Goal: Task Accomplishment & Management: Manage account settings

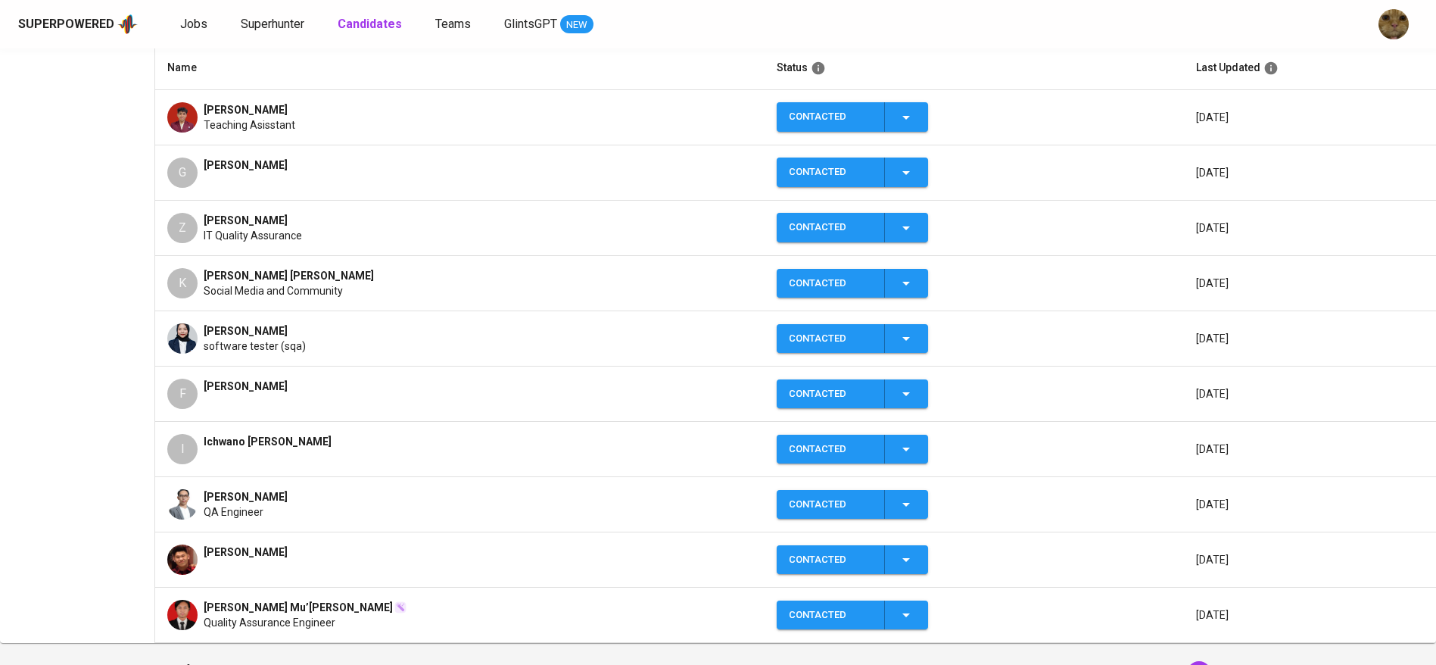
scroll to position [281, 0]
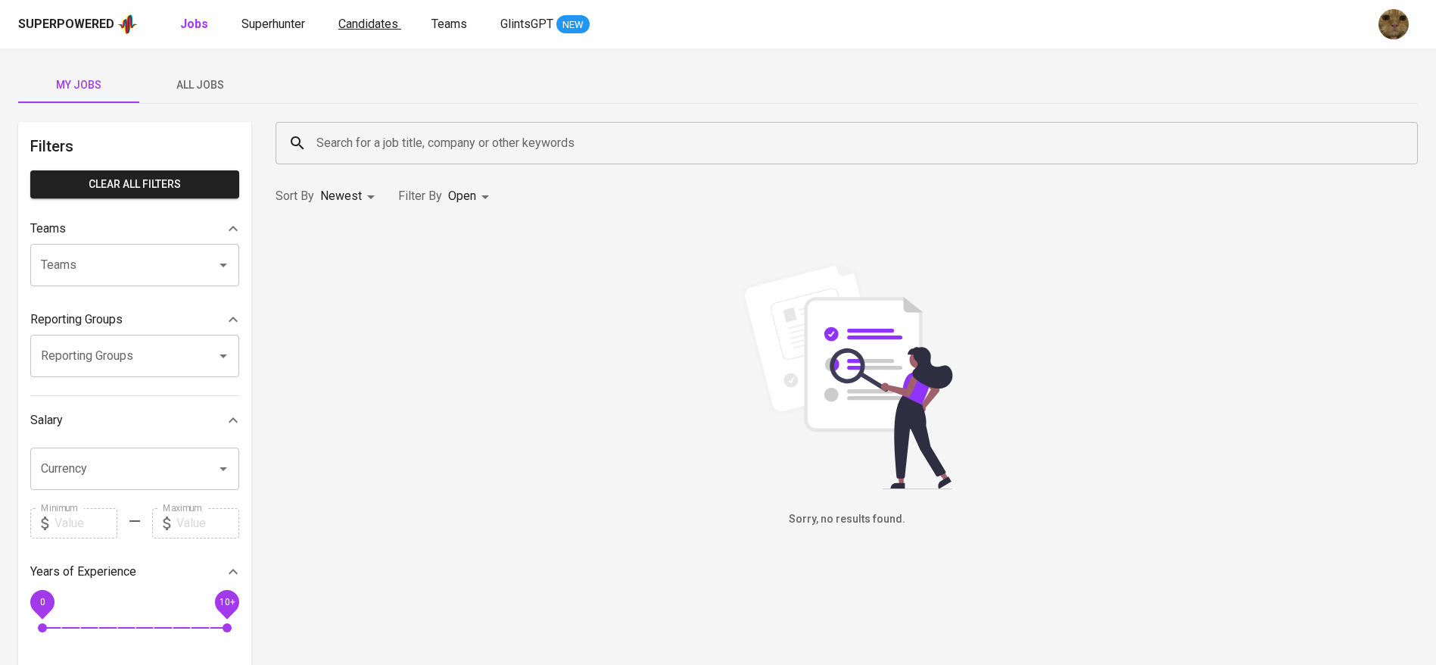
click at [372, 25] on span "Candidates" at bounding box center [368, 24] width 60 height 14
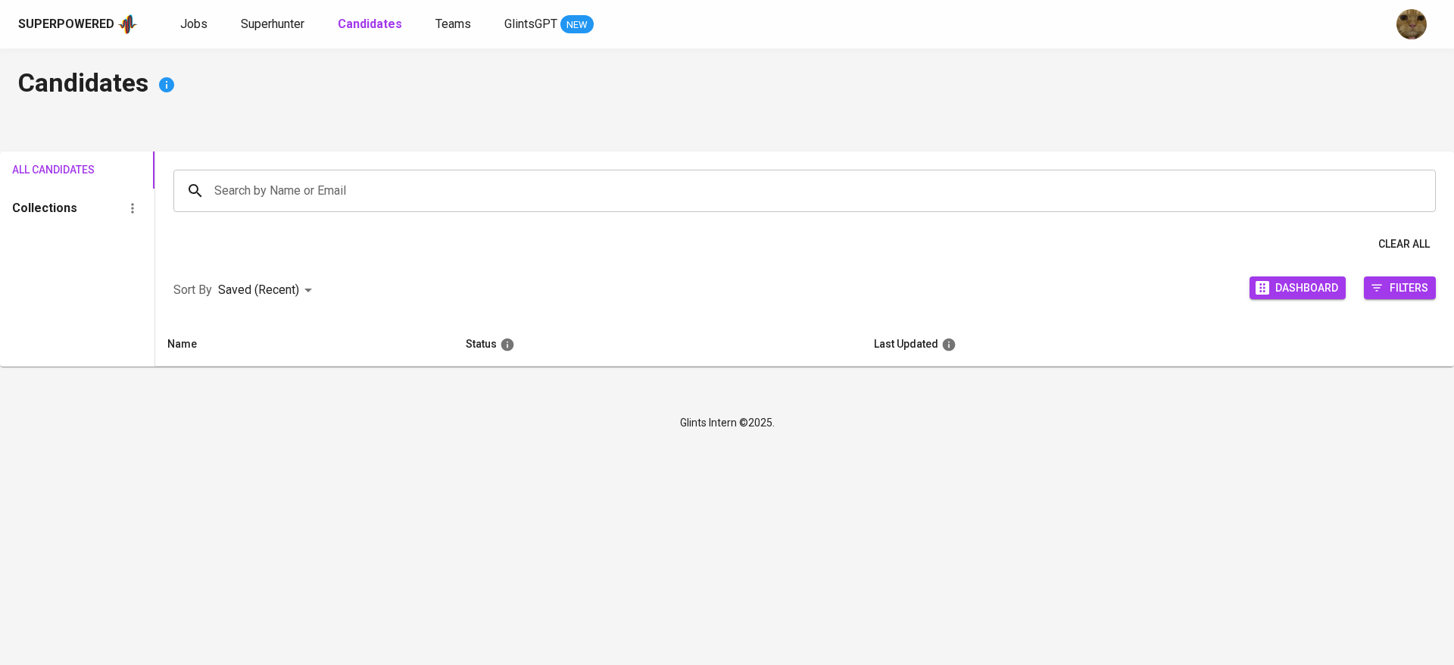
click at [313, 25] on div "Jobs Superhunter Candidates Teams GlintsGPT NEW" at bounding box center [386, 24] width 413 height 19
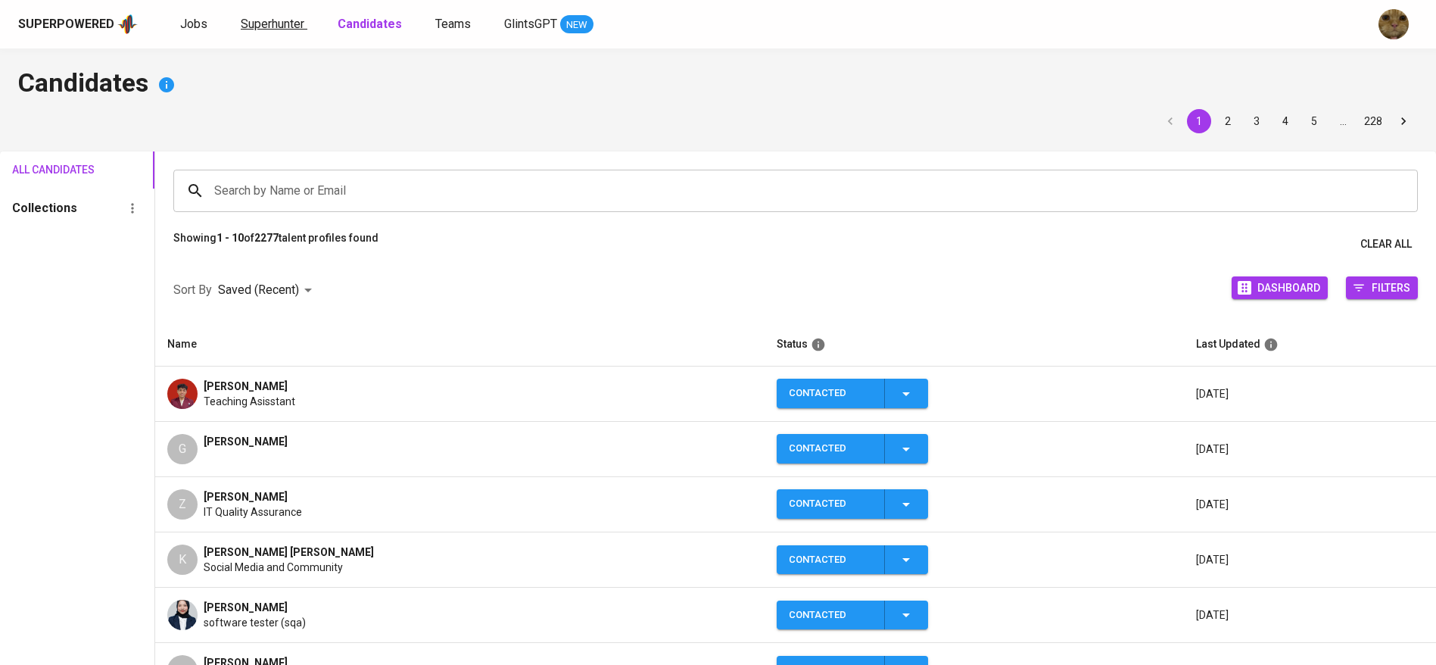
click at [299, 24] on span "Superhunter" at bounding box center [273, 24] width 64 height 14
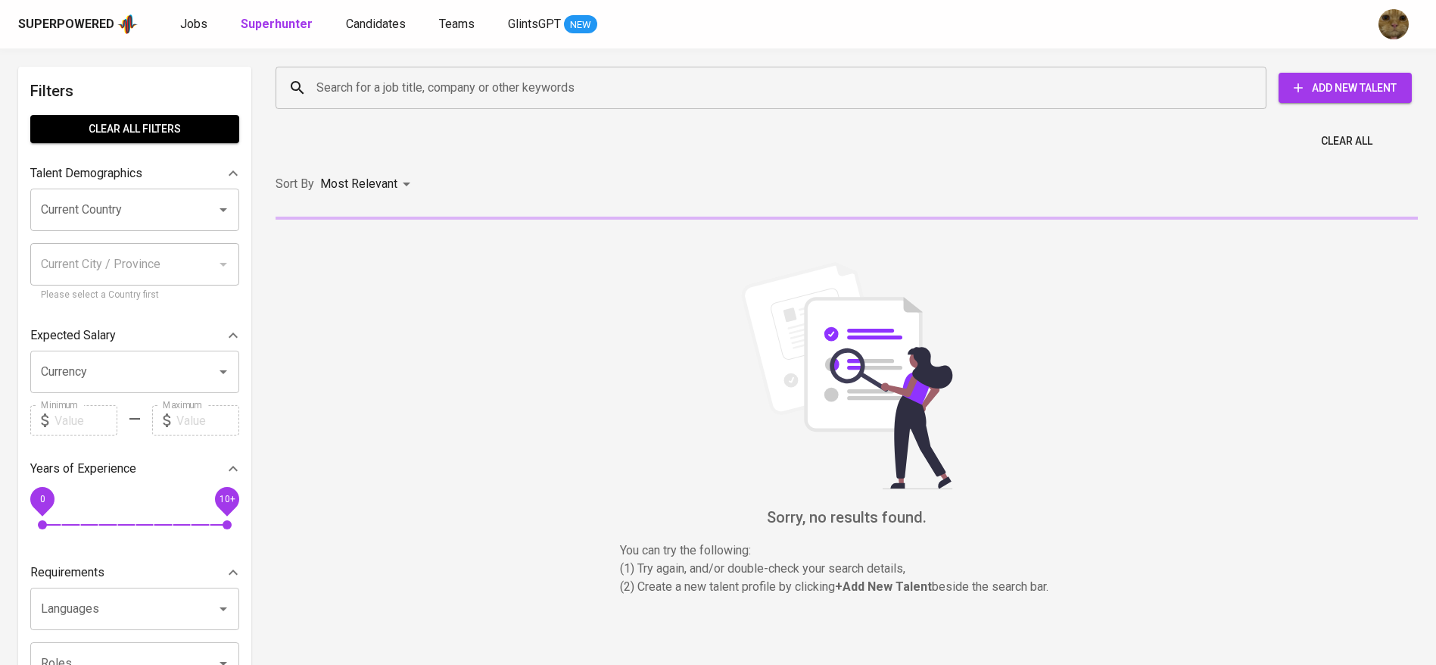
click at [365, 72] on div "Search for a job title, company or other keywords" at bounding box center [771, 88] width 991 height 42
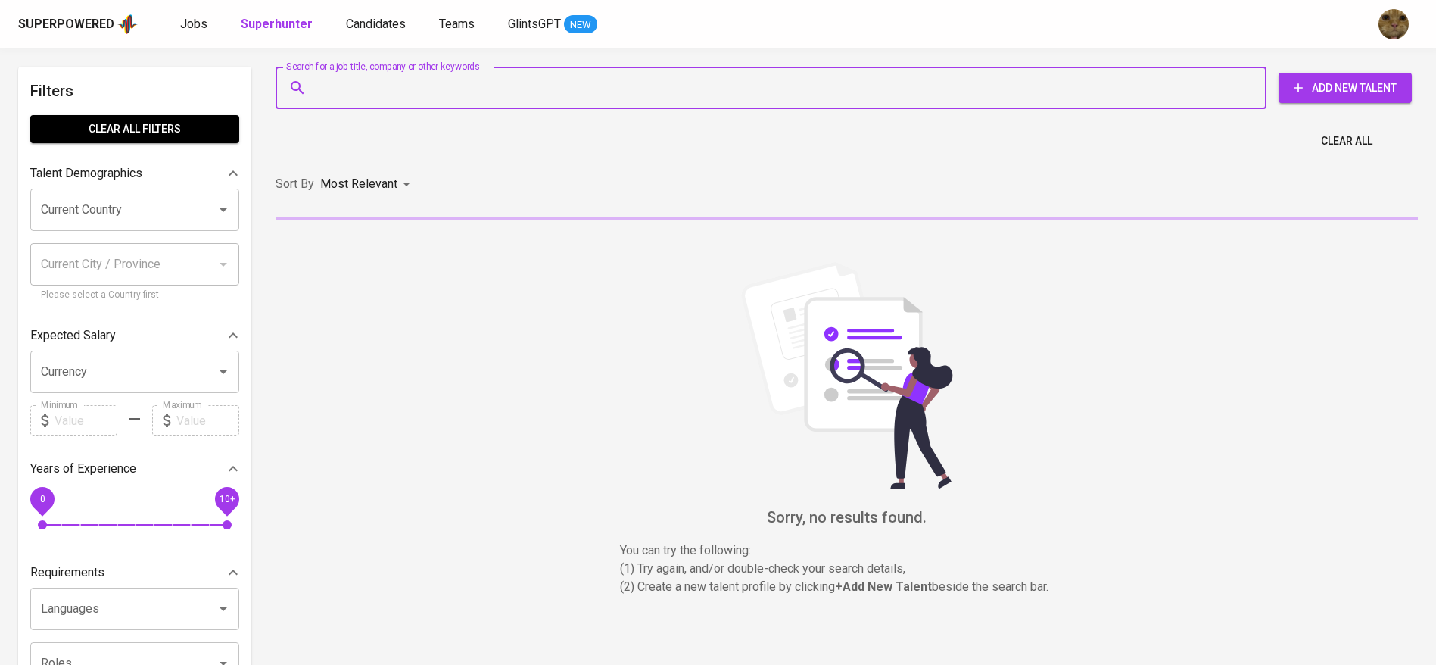
paste input "[PERSON_NAME][EMAIL_ADDRESS][DOMAIN_NAME]"
type input "[PERSON_NAME][EMAIL_ADDRESS][DOMAIN_NAME]"
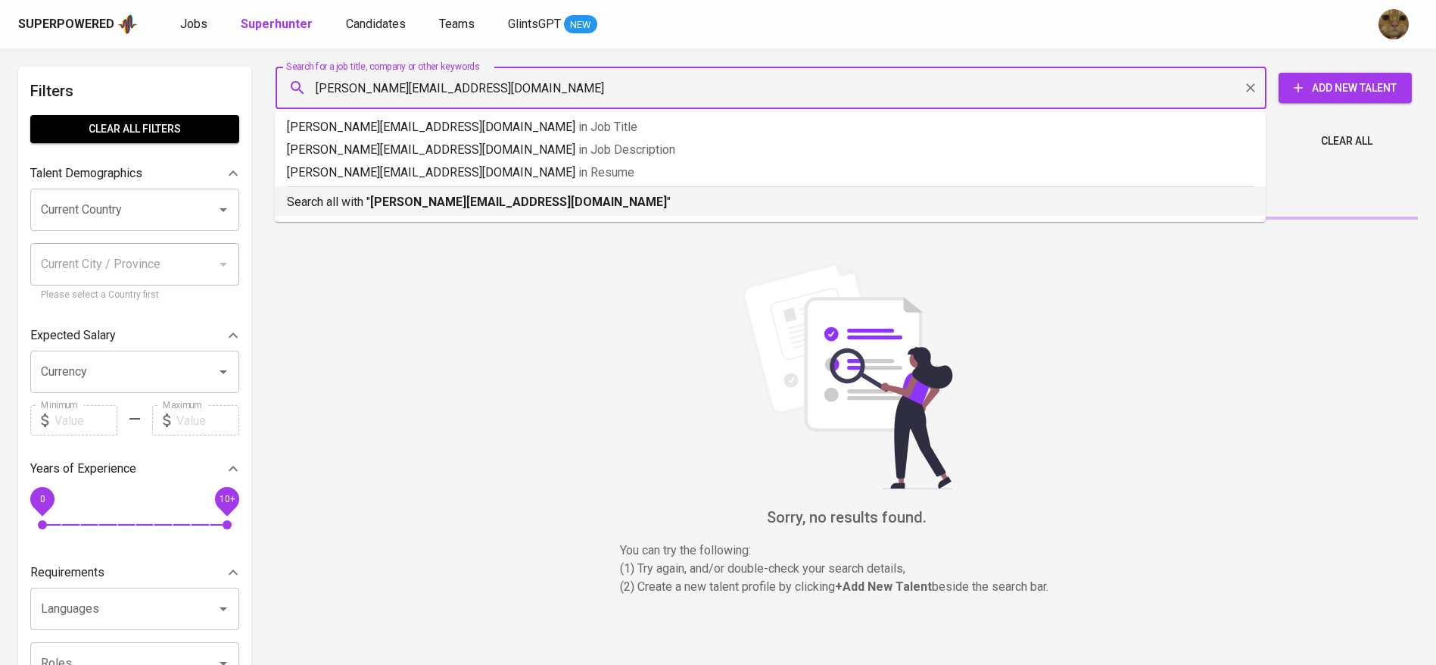
click at [383, 197] on b "[PERSON_NAME][EMAIL_ADDRESS][DOMAIN_NAME]" at bounding box center [518, 202] width 297 height 14
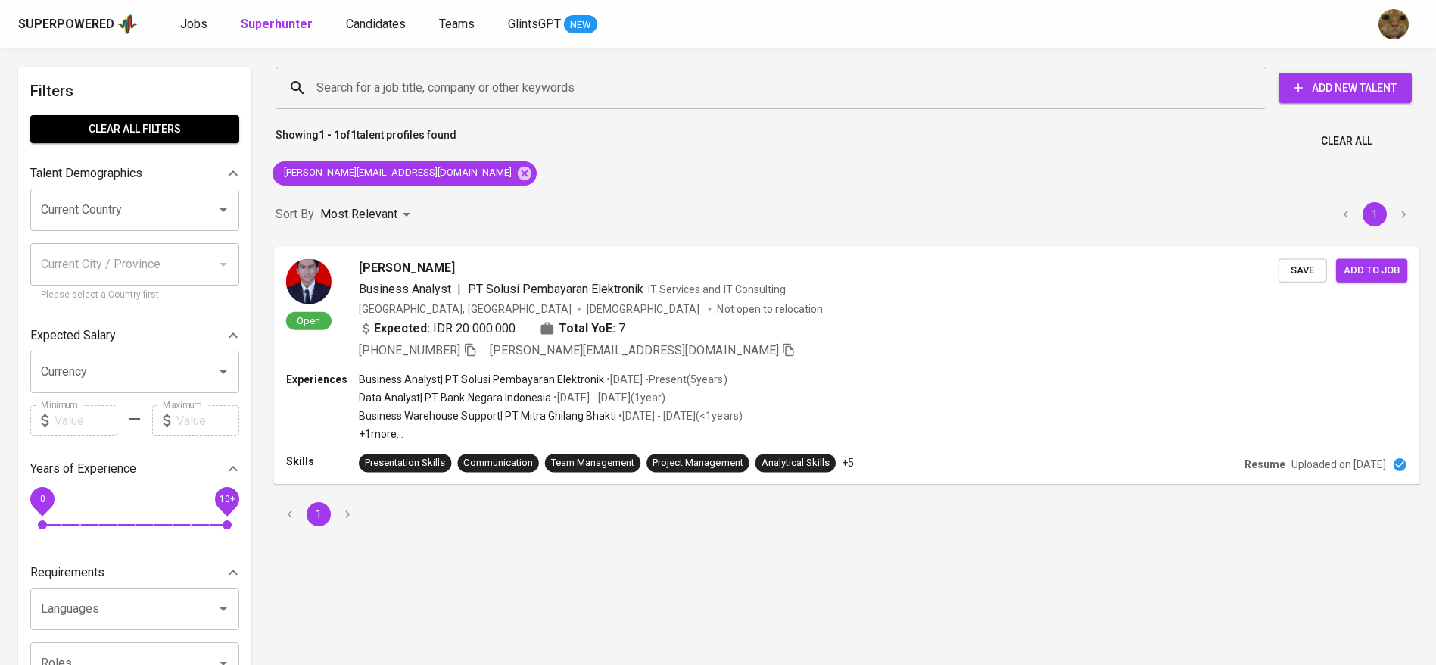
click at [791, 322] on div "Expected: IDR 20.000.000 Total YoE: 7" at bounding box center [819, 330] width 920 height 22
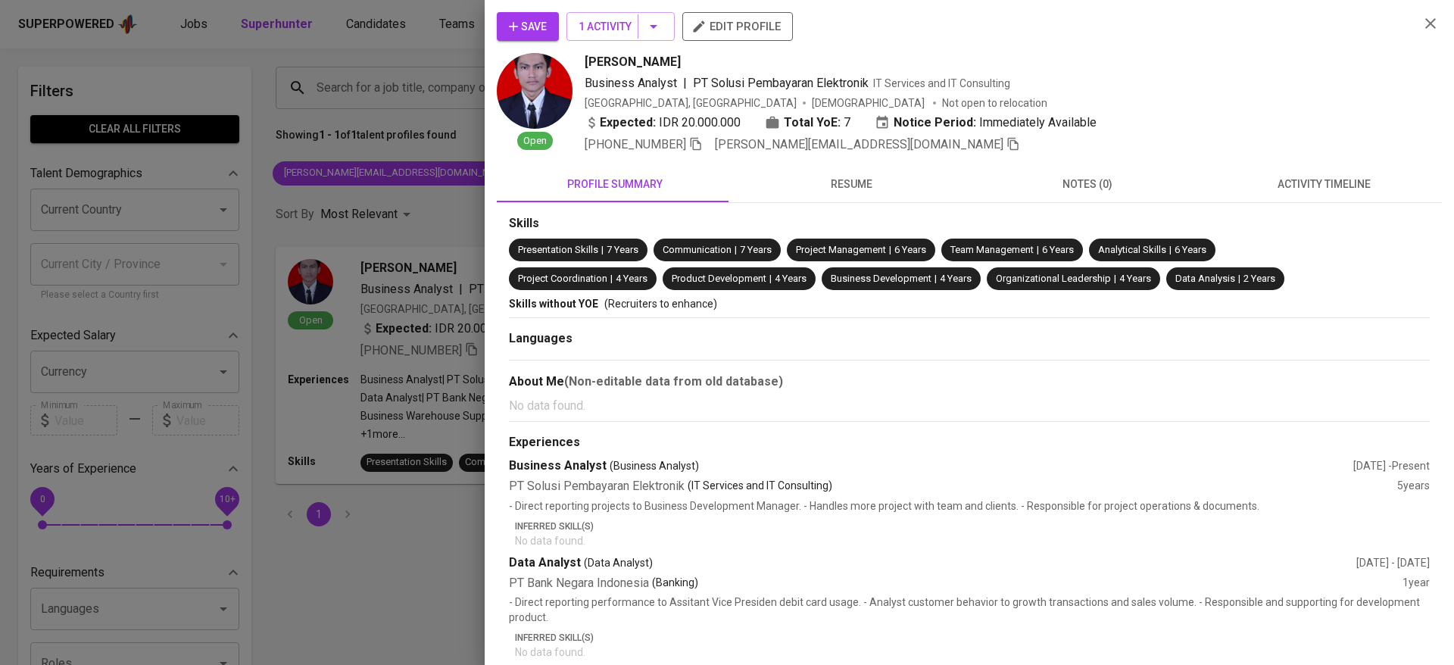
click at [1306, 186] on span "activity timeline" at bounding box center [1323, 184] width 218 height 19
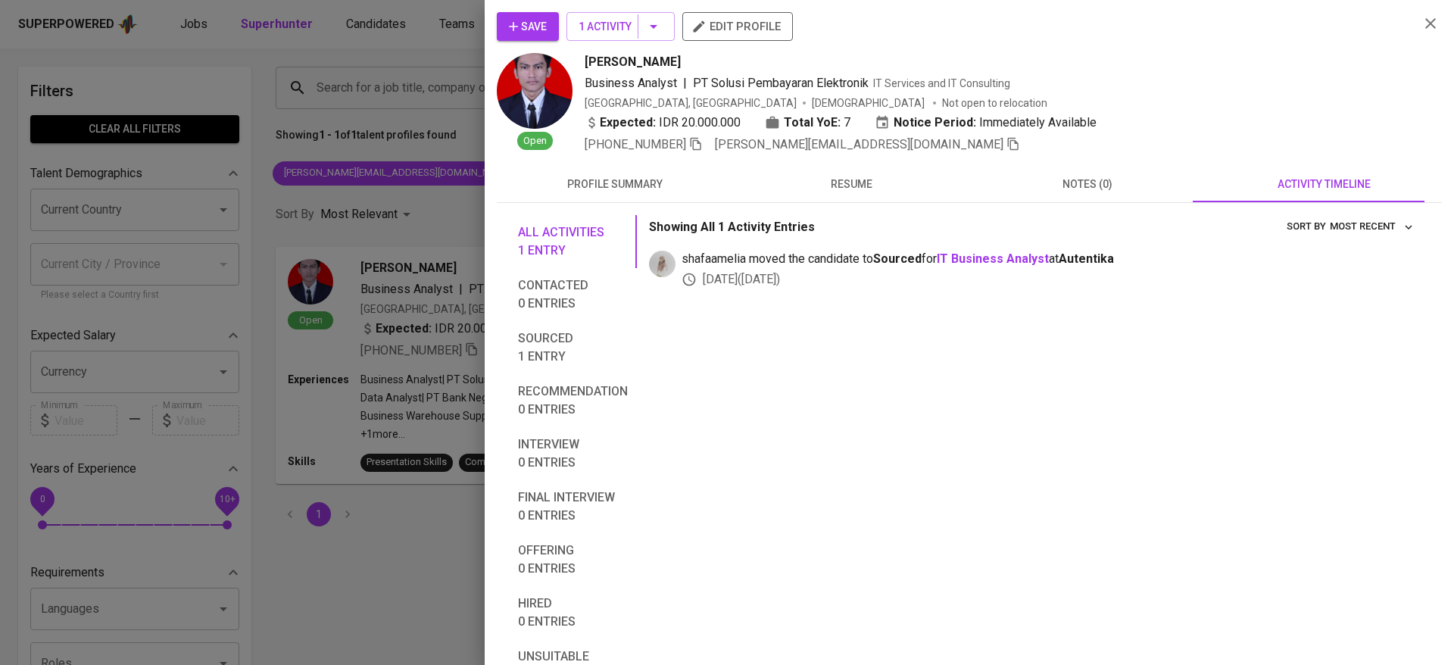
click at [519, 26] on icon "button" at bounding box center [513, 26] width 15 height 15
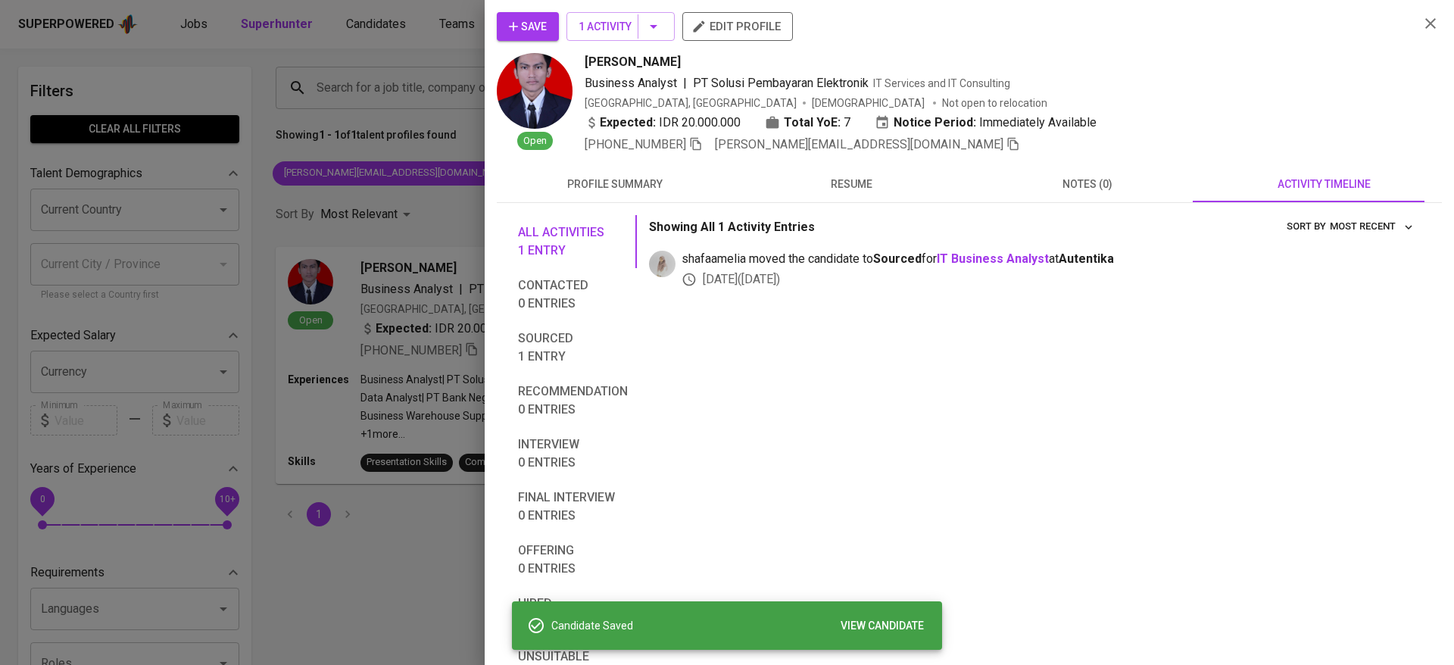
click at [398, 56] on div at bounding box center [727, 332] width 1454 height 665
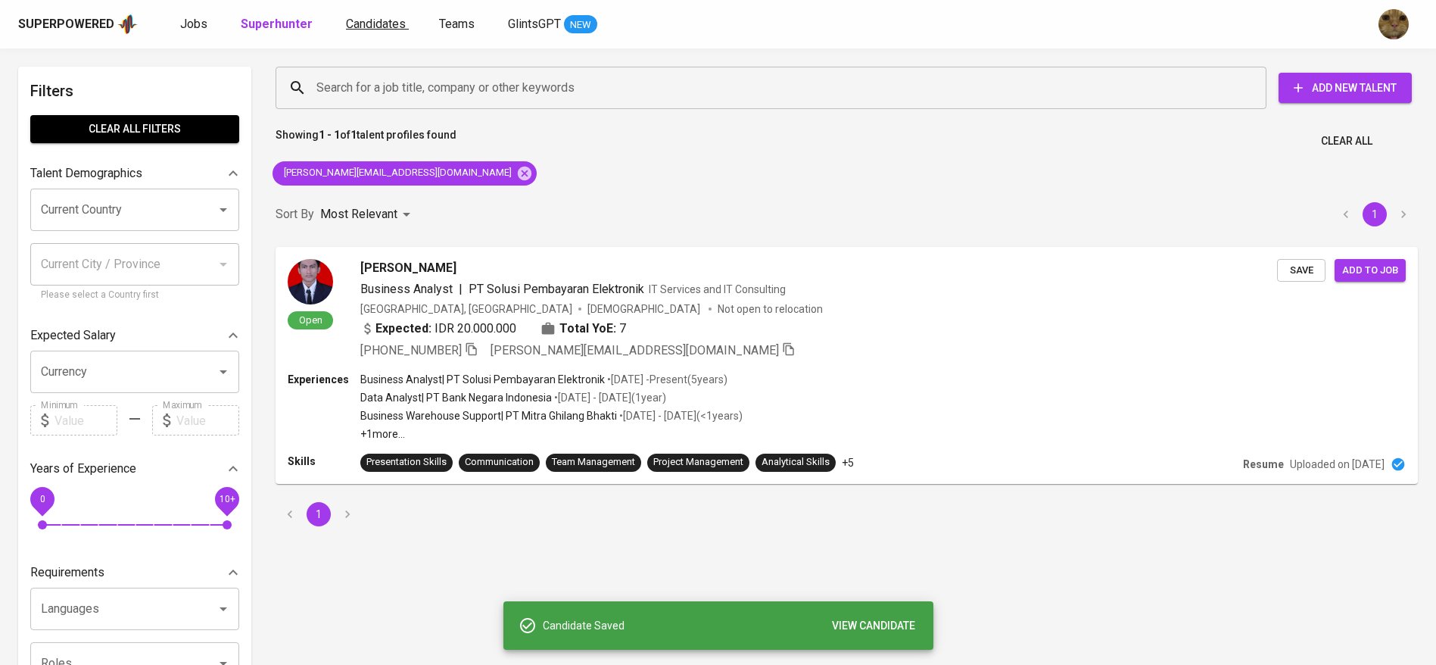
click at [367, 27] on span "Candidates" at bounding box center [376, 24] width 60 height 14
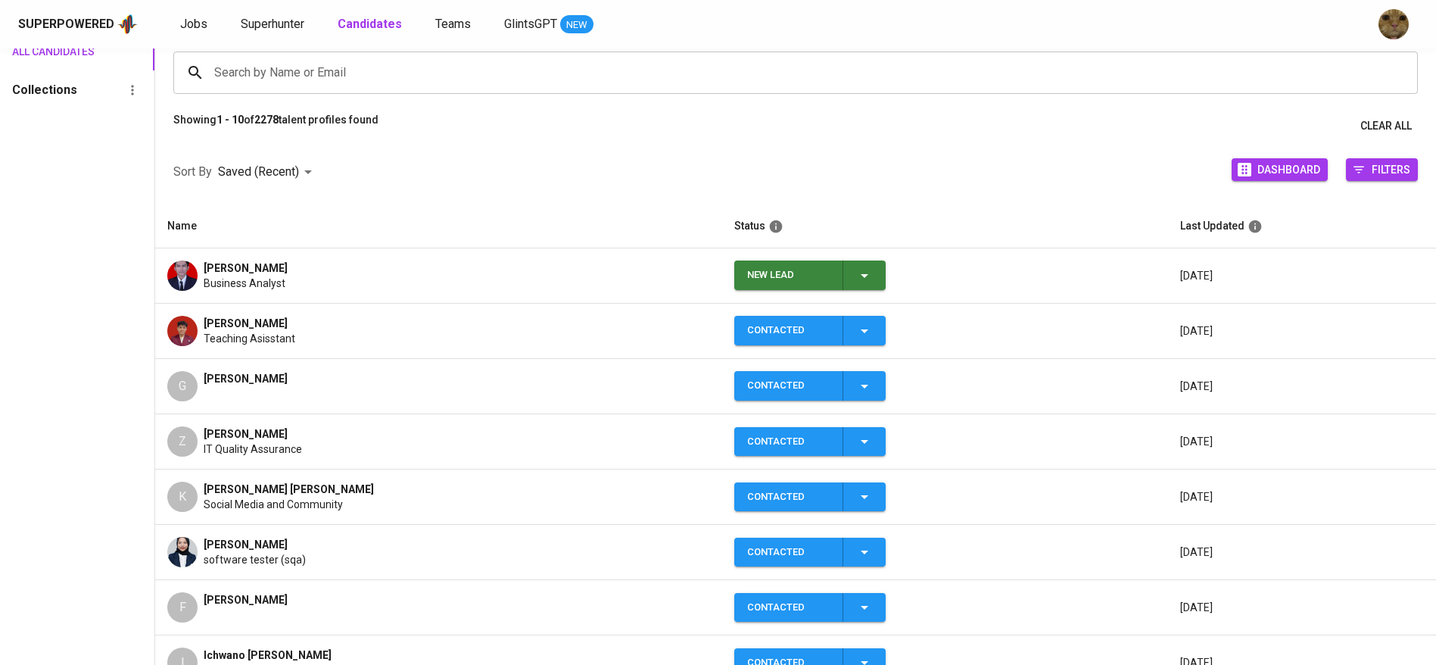
scroll to position [122, 0]
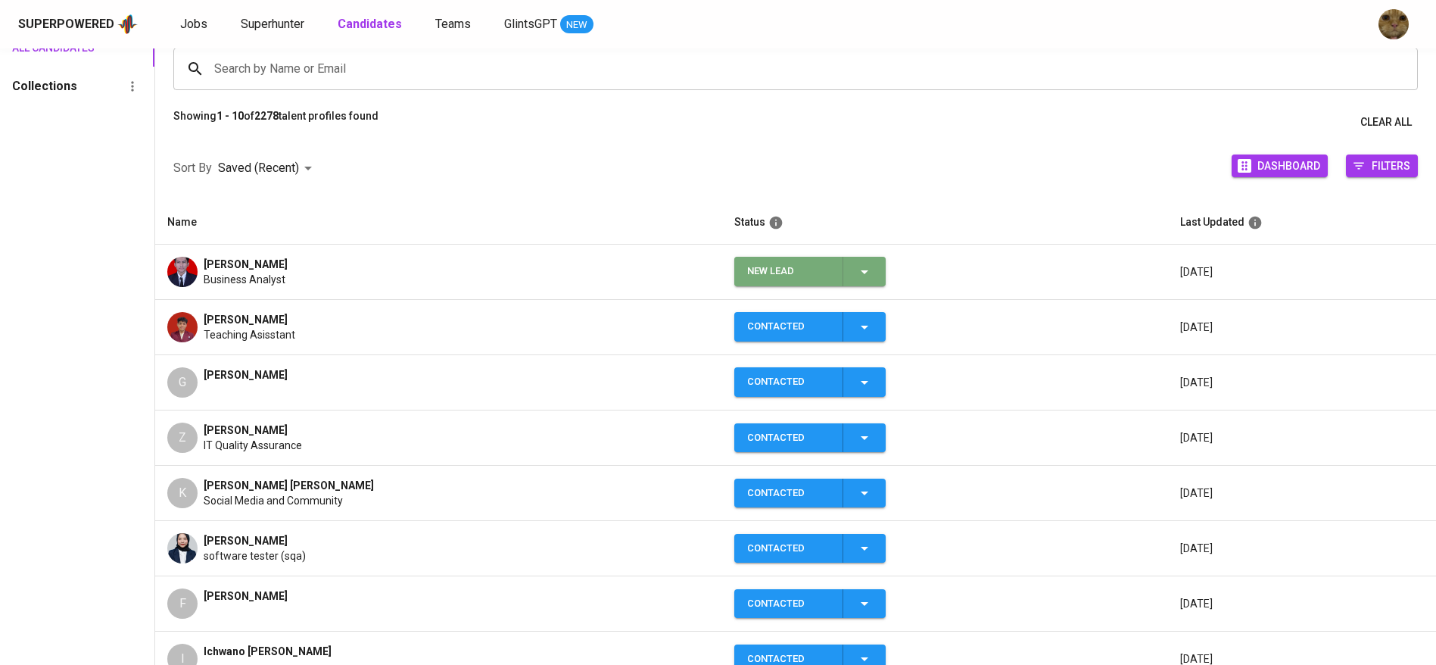
click at [856, 273] on icon "button" at bounding box center [865, 272] width 18 height 18
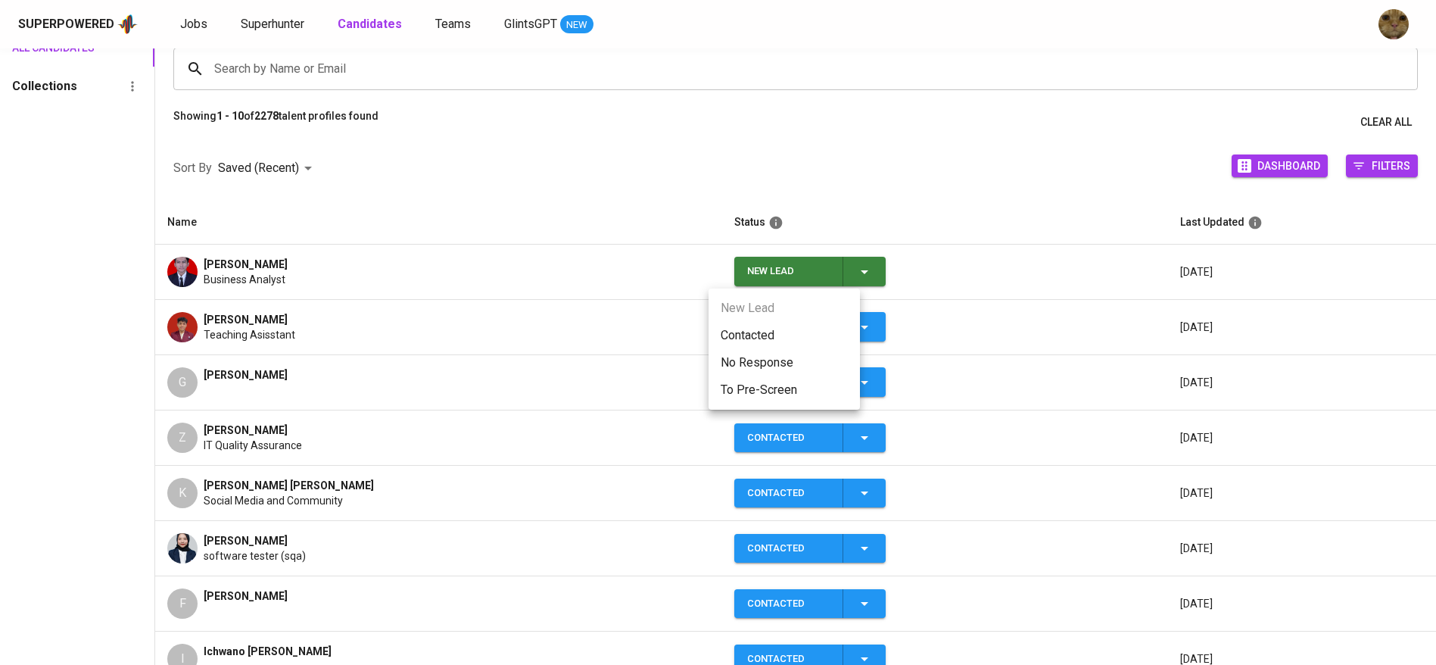
click at [763, 324] on li "Contacted" at bounding box center [784, 335] width 151 height 27
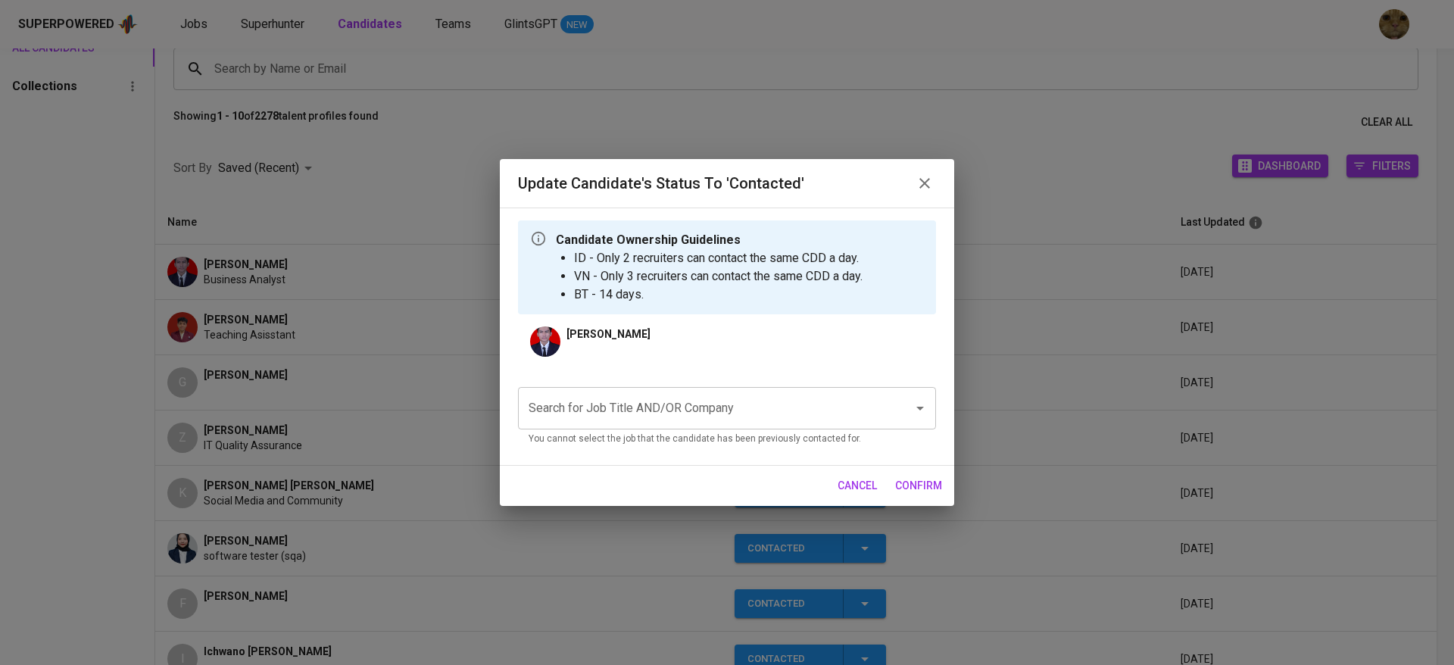
click at [621, 380] on div "Search for Job Title AND/OR Company Search for Job Title AND/OR Company You can…" at bounding box center [727, 414] width 418 height 78
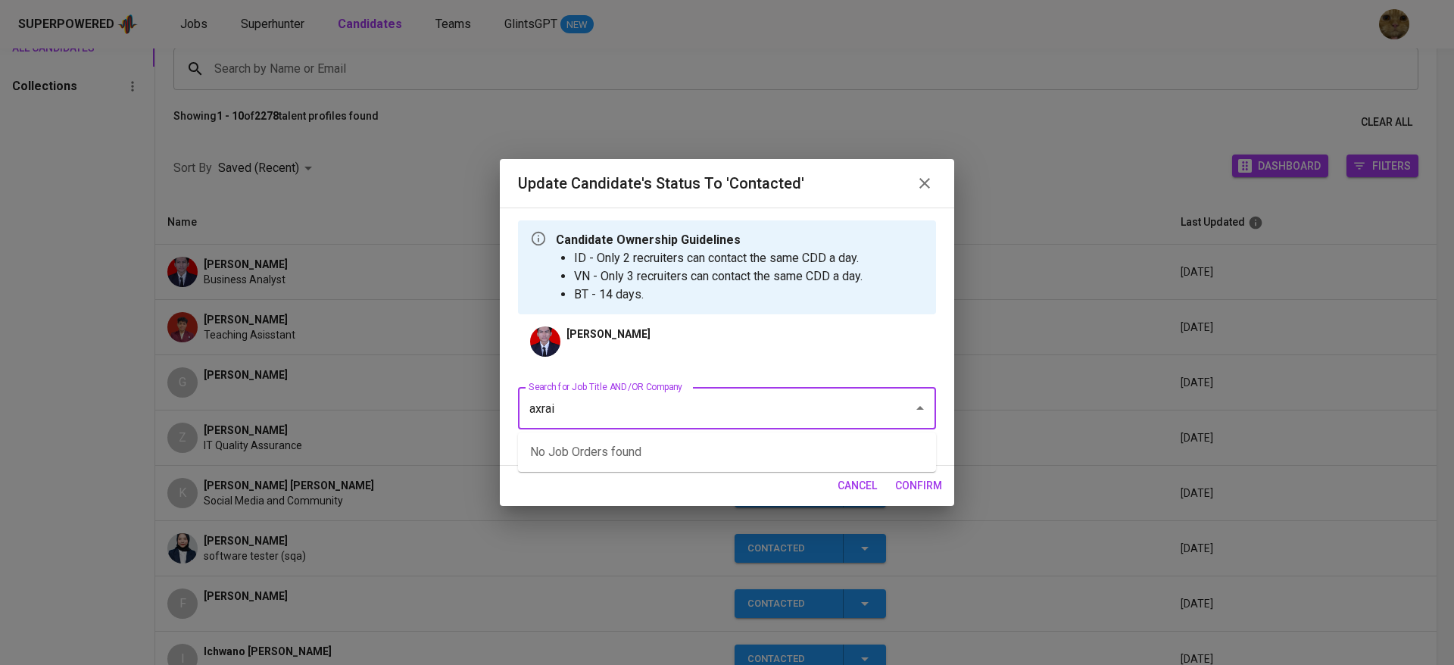
type input "axrail"
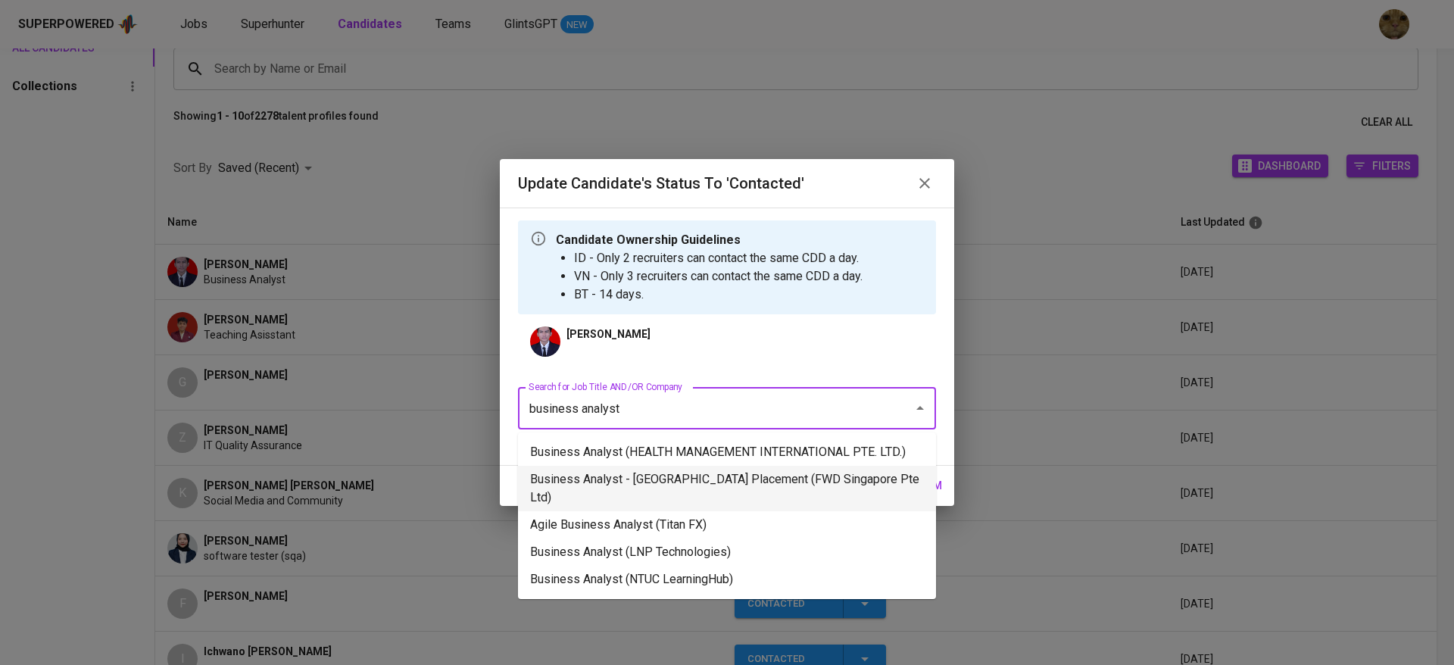
click at [648, 479] on li "Business Analyst - [GEOGRAPHIC_DATA] Placement (FWD Singapore Pte Ltd)" at bounding box center [727, 488] width 418 height 45
type input "business analyst"
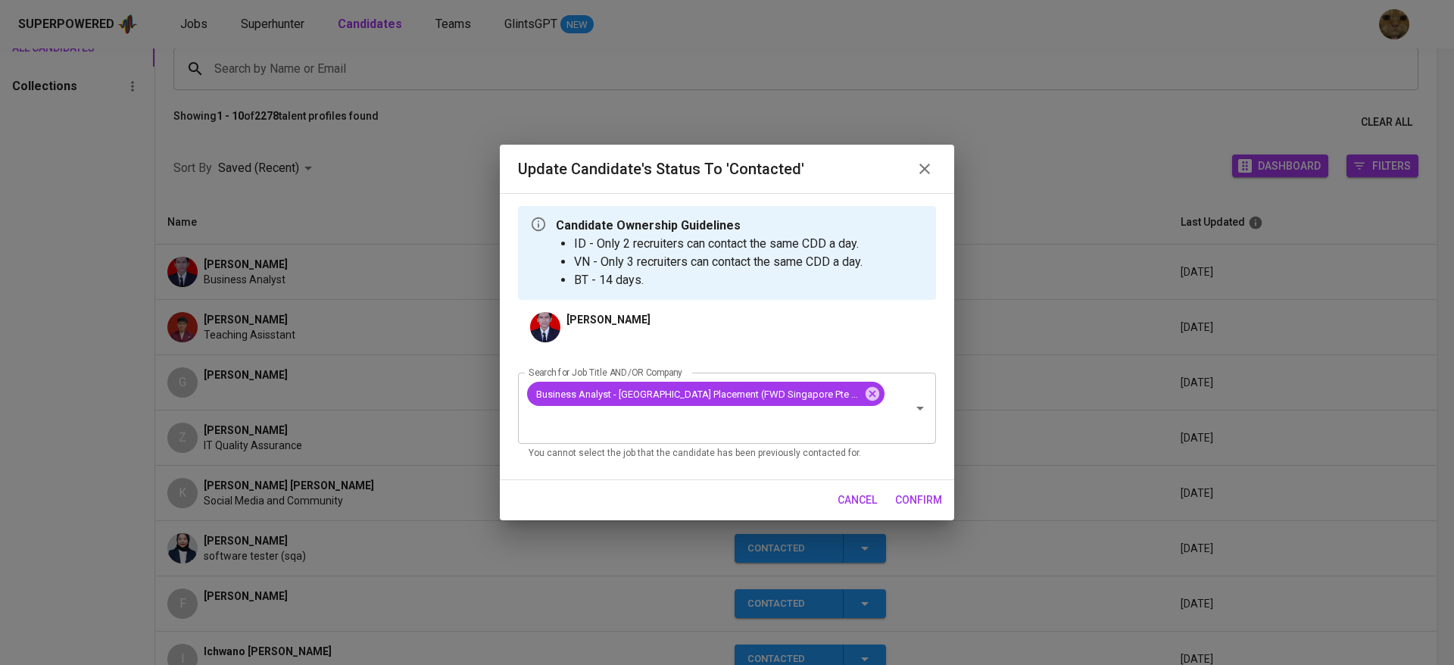
click at [908, 486] on button "confirm" at bounding box center [918, 500] width 59 height 28
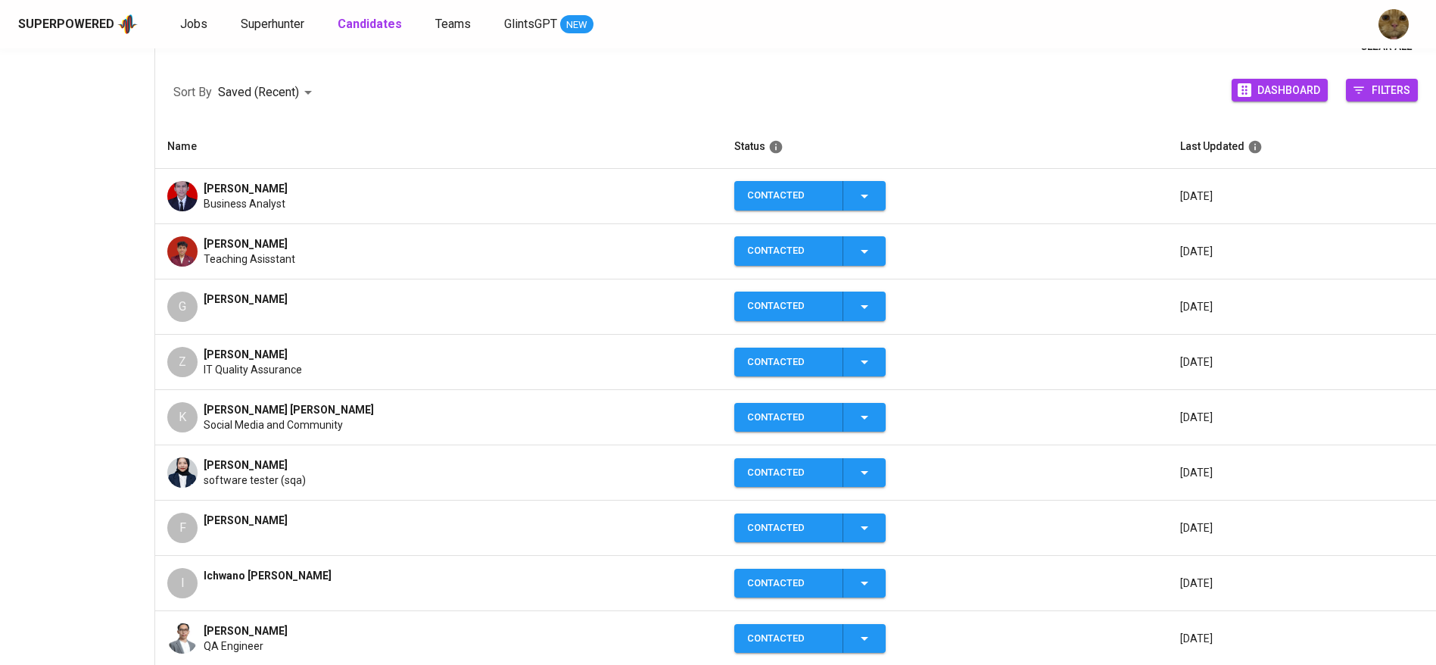
scroll to position [199, 0]
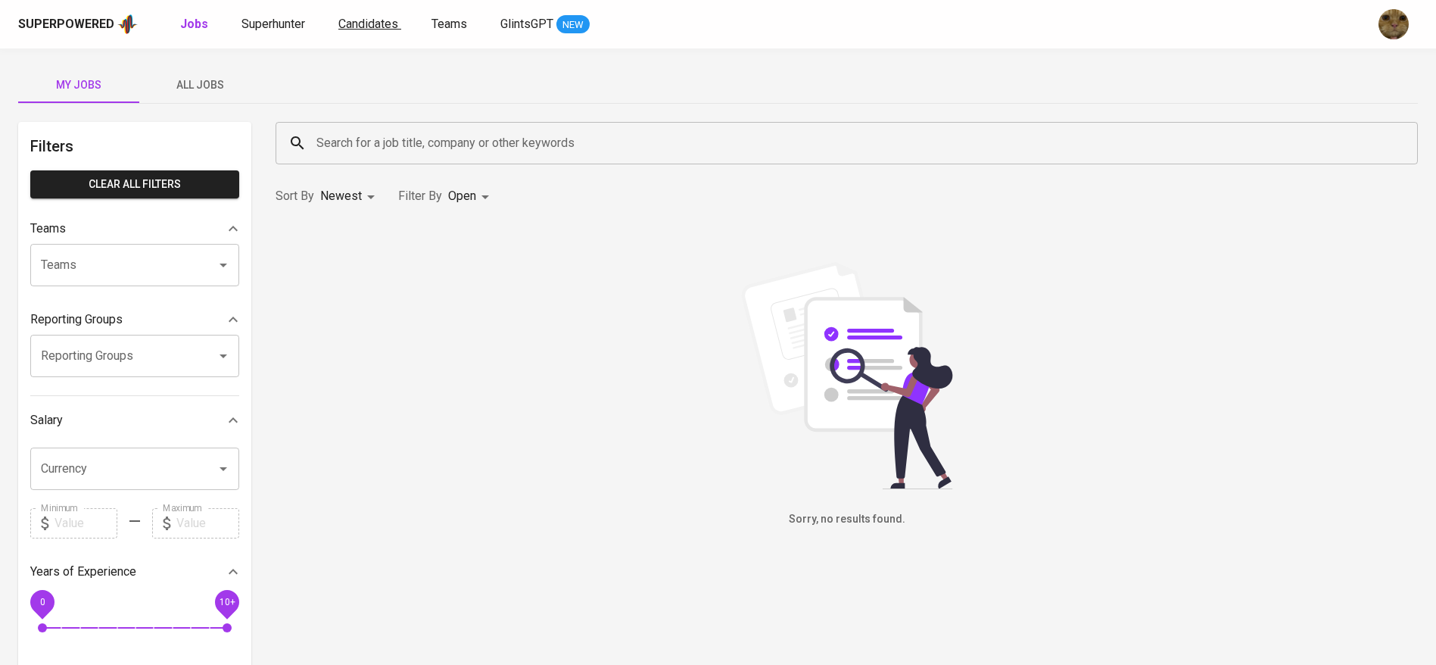
click at [376, 21] on span "Candidates" at bounding box center [368, 24] width 60 height 14
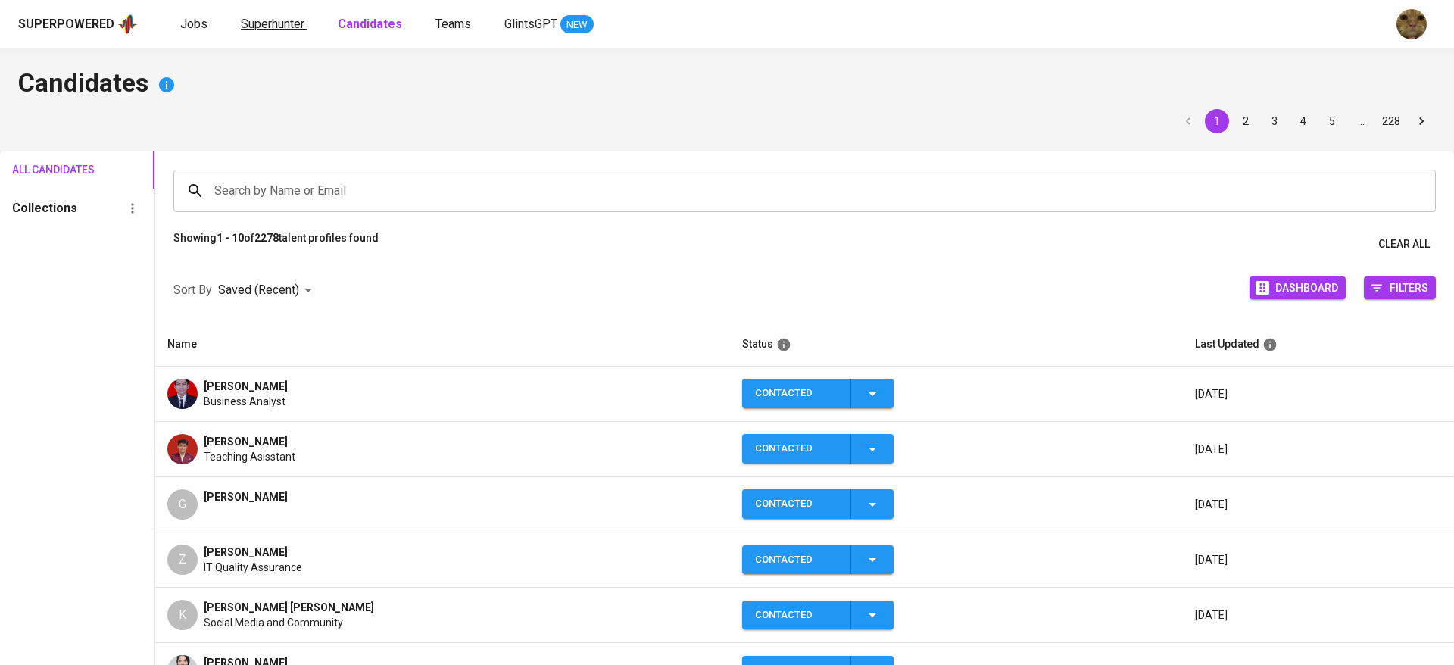
click at [273, 19] on span "Superhunter" at bounding box center [273, 24] width 64 height 14
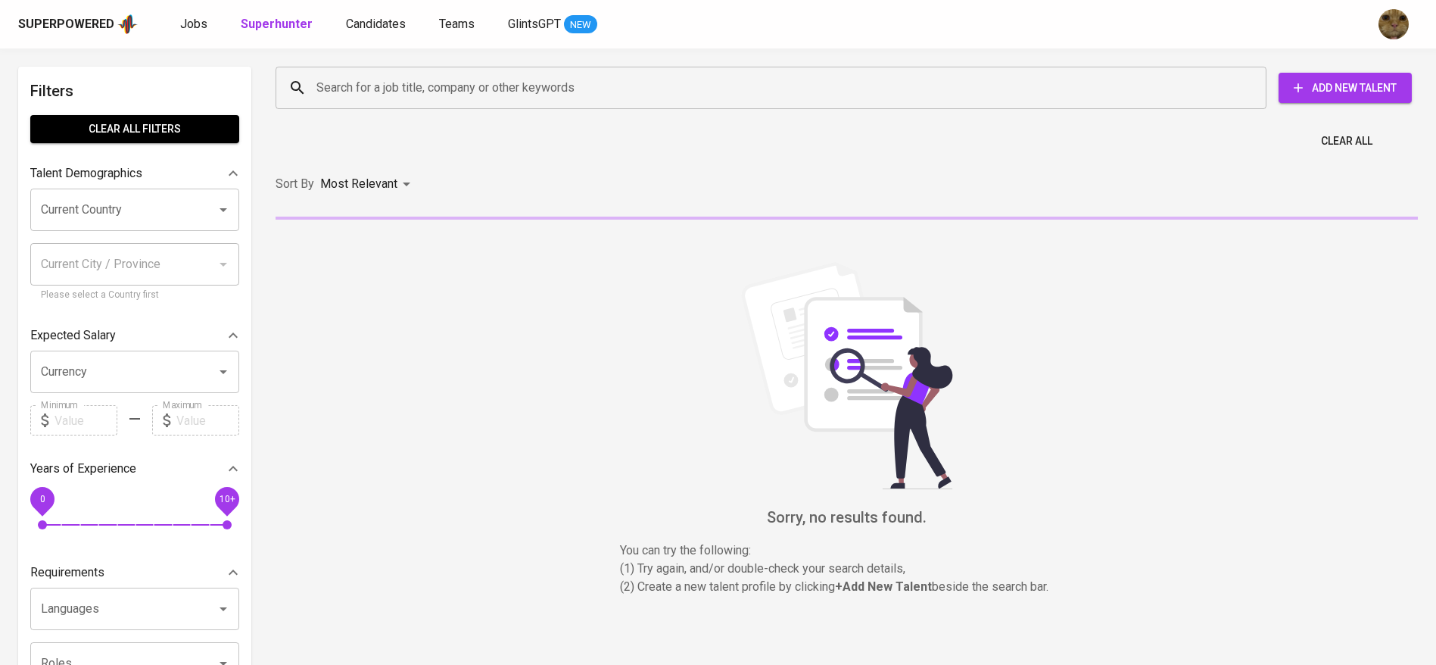
click at [385, 92] on input "Search for a job title, company or other keywords" at bounding box center [775, 87] width 924 height 29
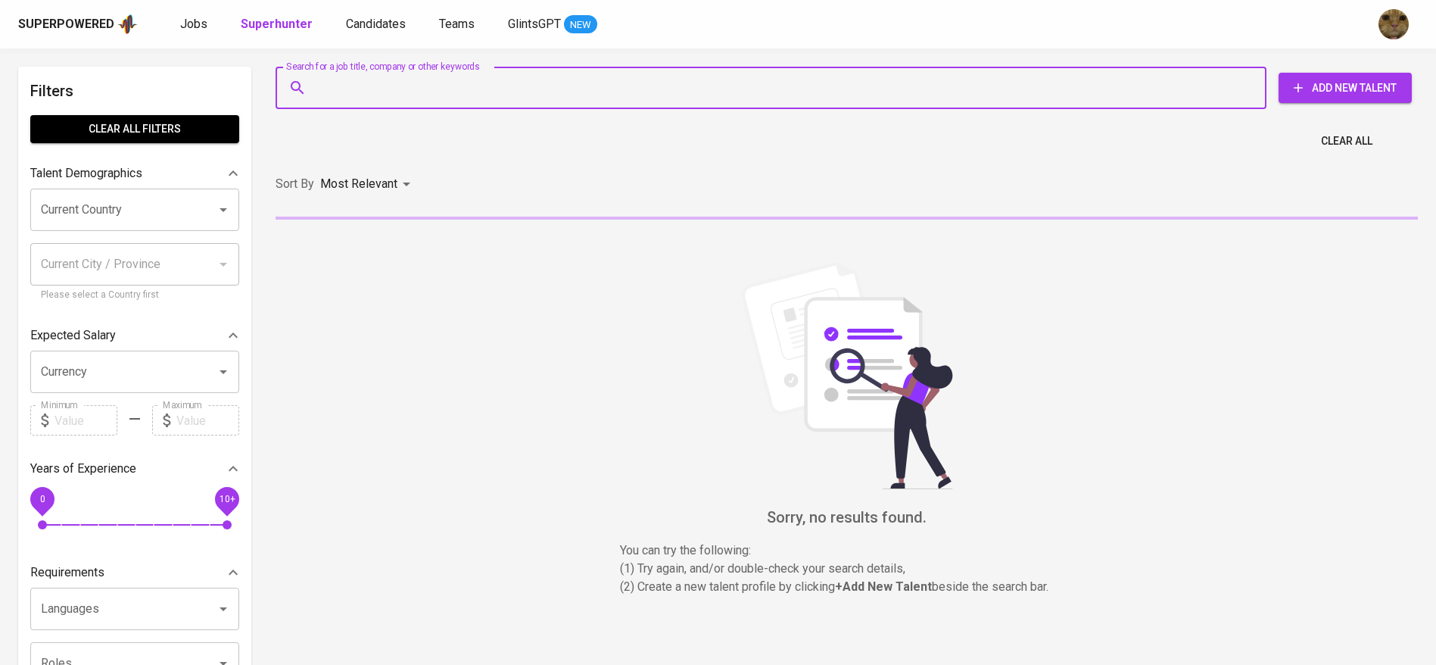
paste input "arissutikno7@gmail.com"
type input "arissutikno7@gmail.com"
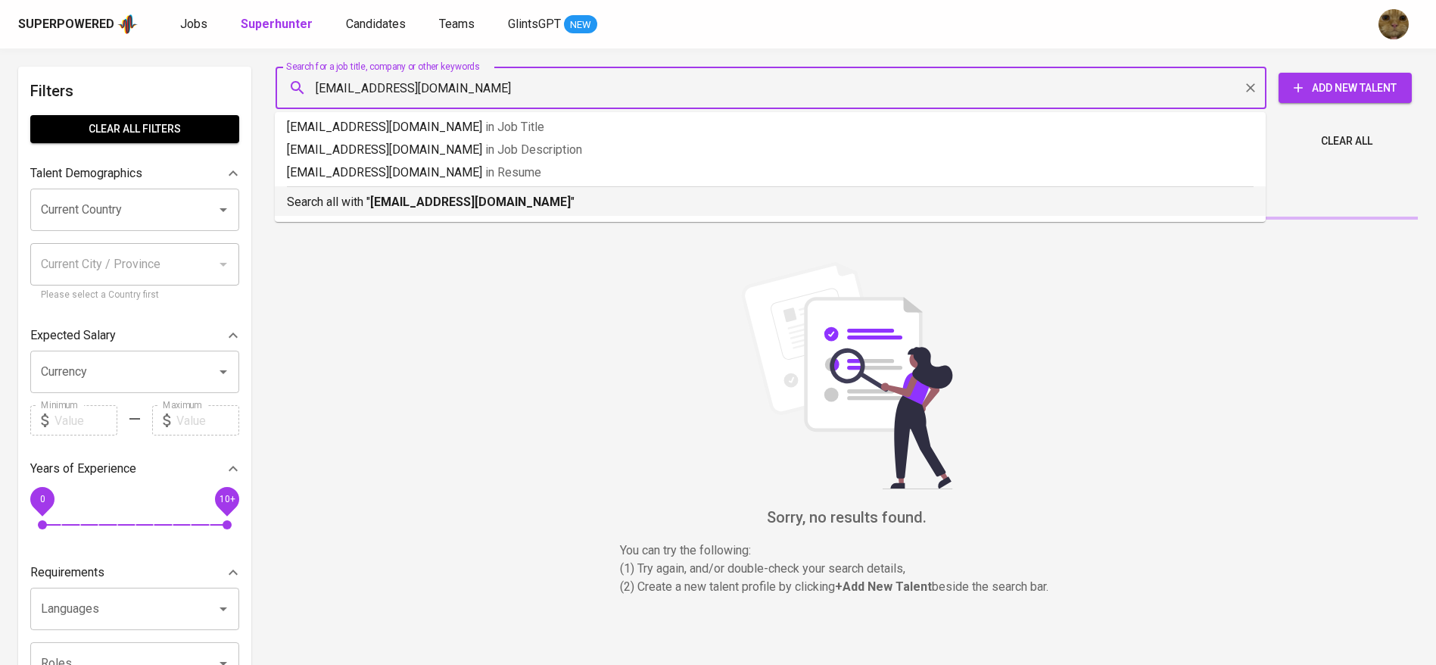
click at [376, 195] on b "arissutikno7@gmail.com" at bounding box center [470, 202] width 201 height 14
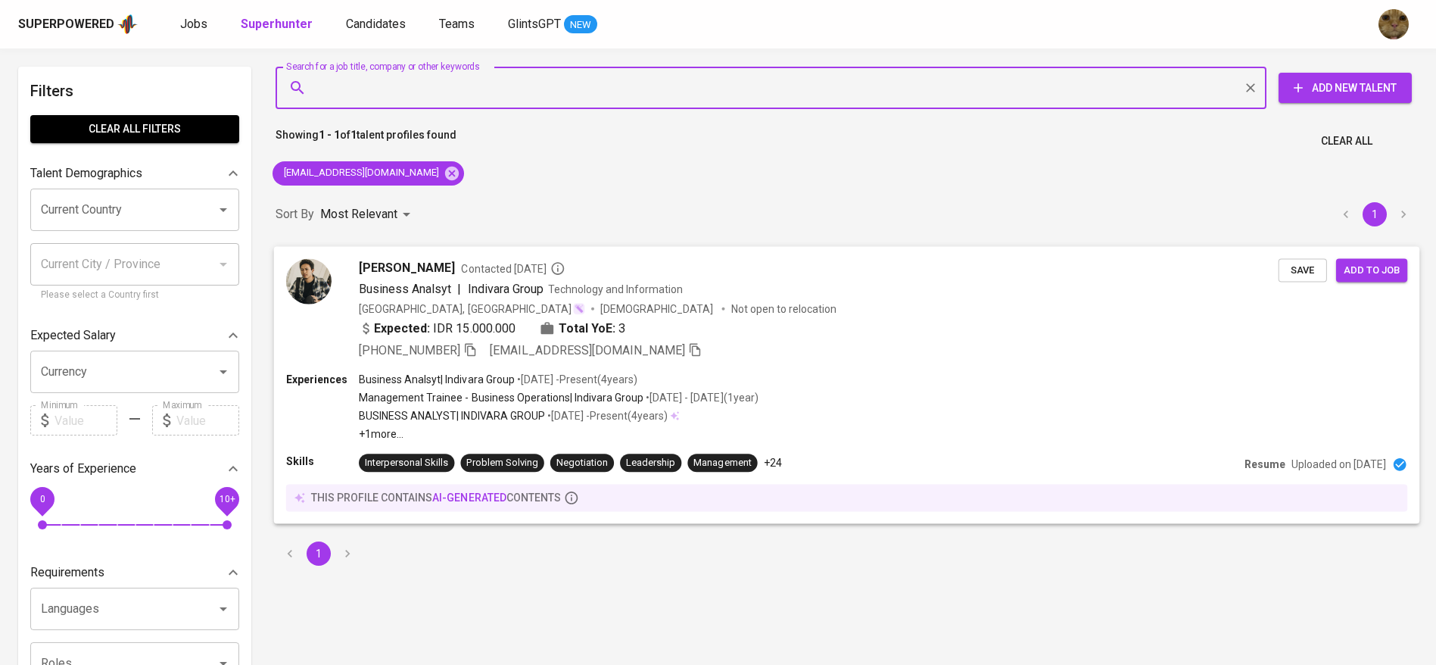
click at [597, 350] on span "arissutikno7@gmail.com" at bounding box center [588, 349] width 196 height 14
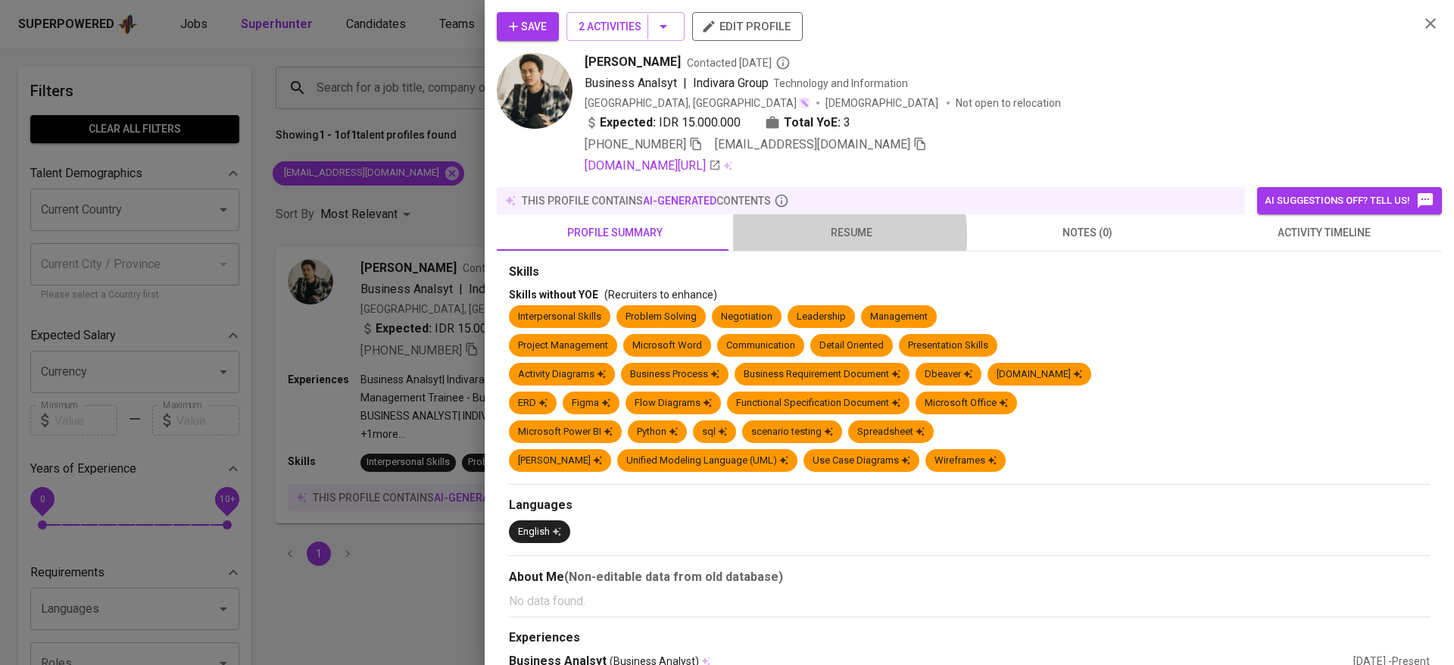
click at [778, 236] on span "resume" at bounding box center [851, 232] width 218 height 19
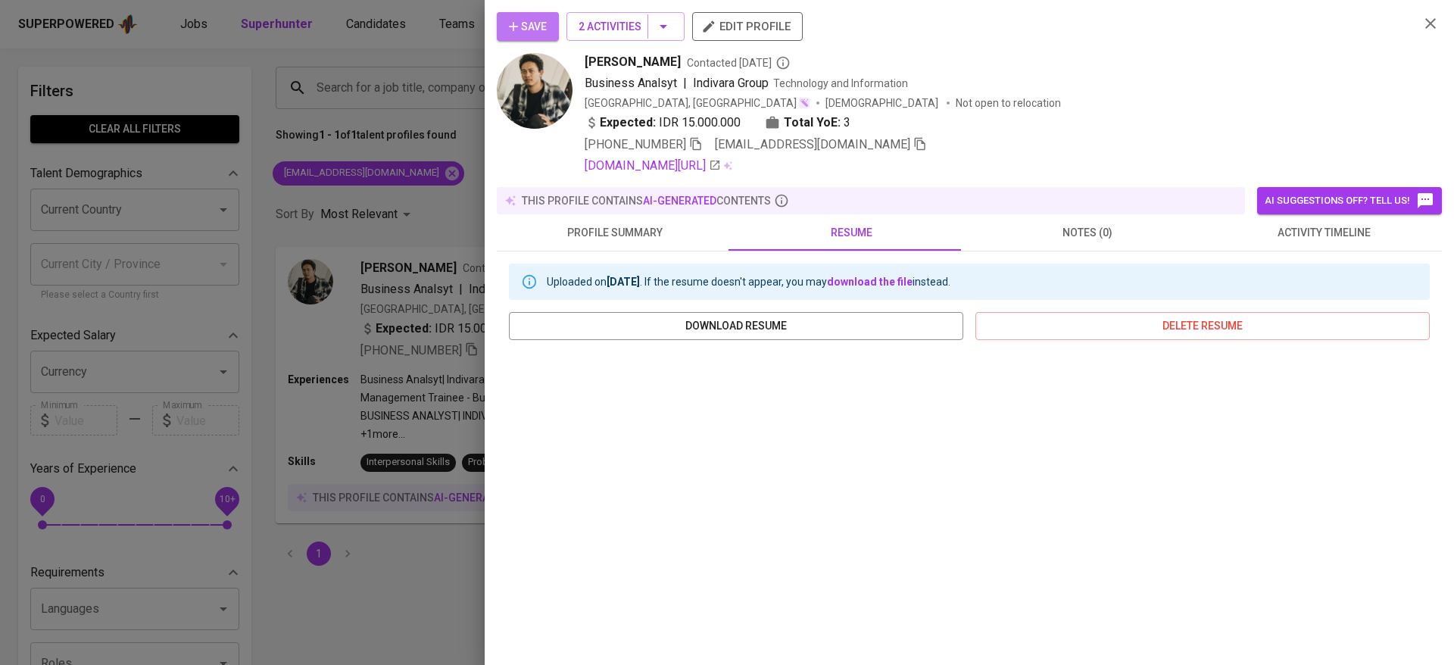
click at [521, 19] on span "Save" at bounding box center [528, 26] width 38 height 19
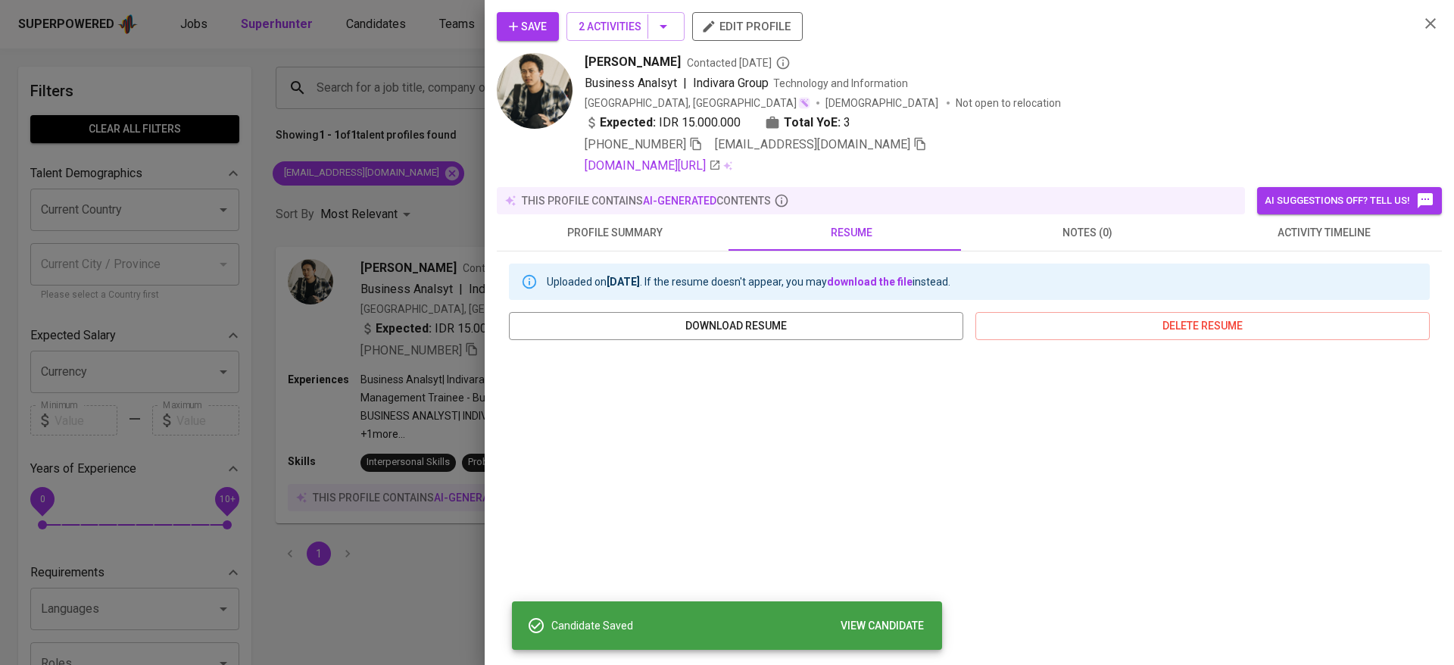
click at [386, 25] on div at bounding box center [727, 332] width 1454 height 665
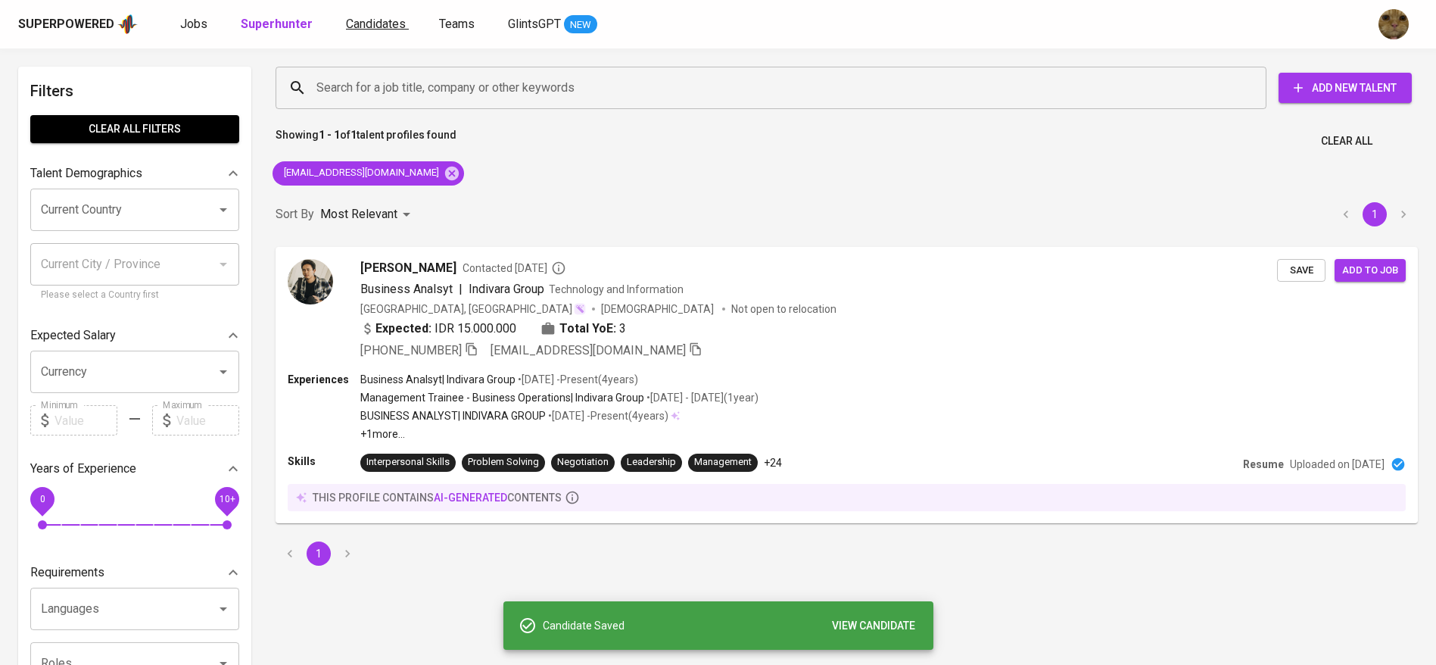
click at [369, 25] on span "Candidates" at bounding box center [376, 24] width 60 height 14
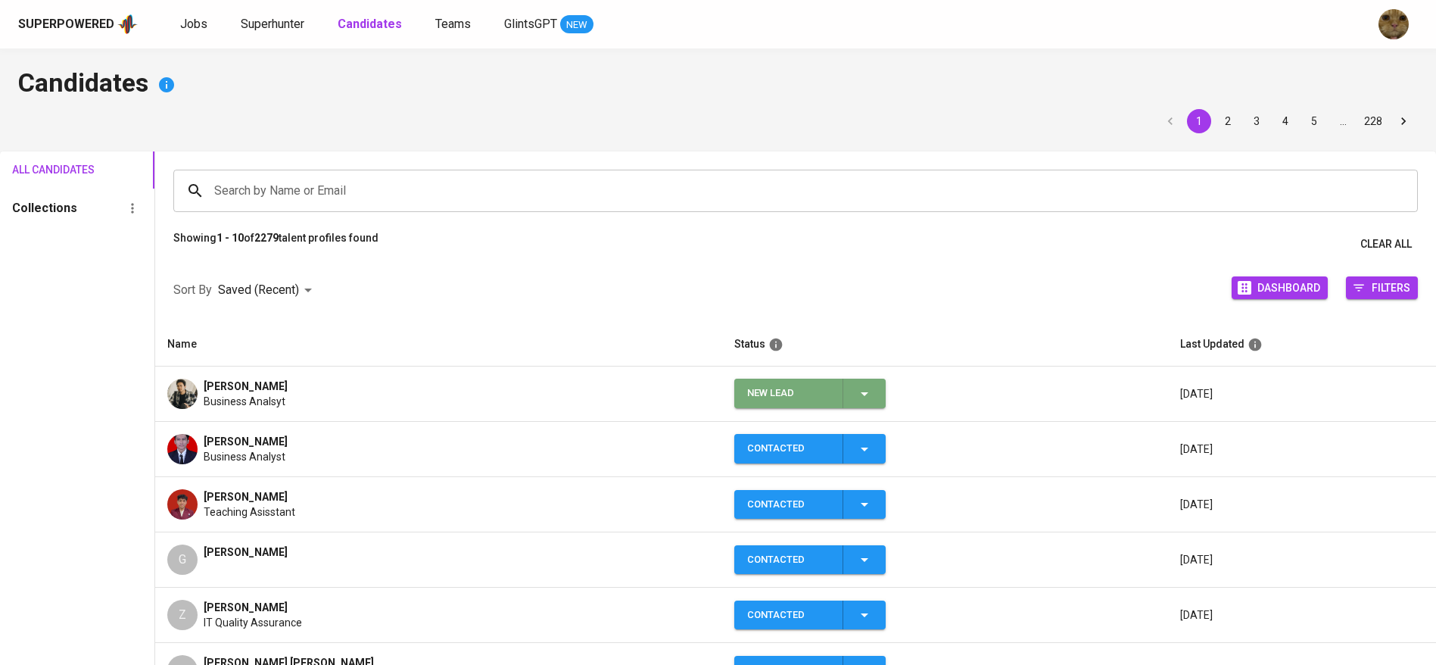
click at [834, 382] on div "New Lead" at bounding box center [810, 394] width 126 height 30
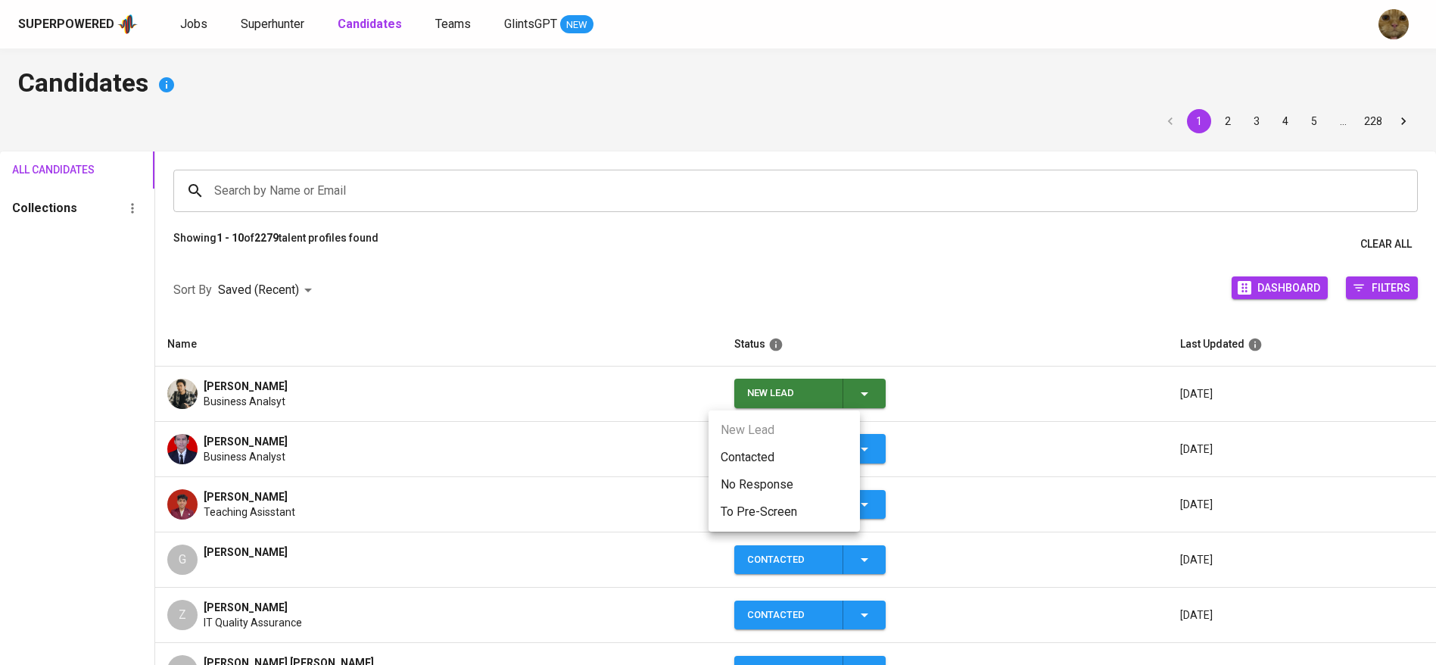
click at [736, 444] on li "Contacted" at bounding box center [784, 457] width 151 height 27
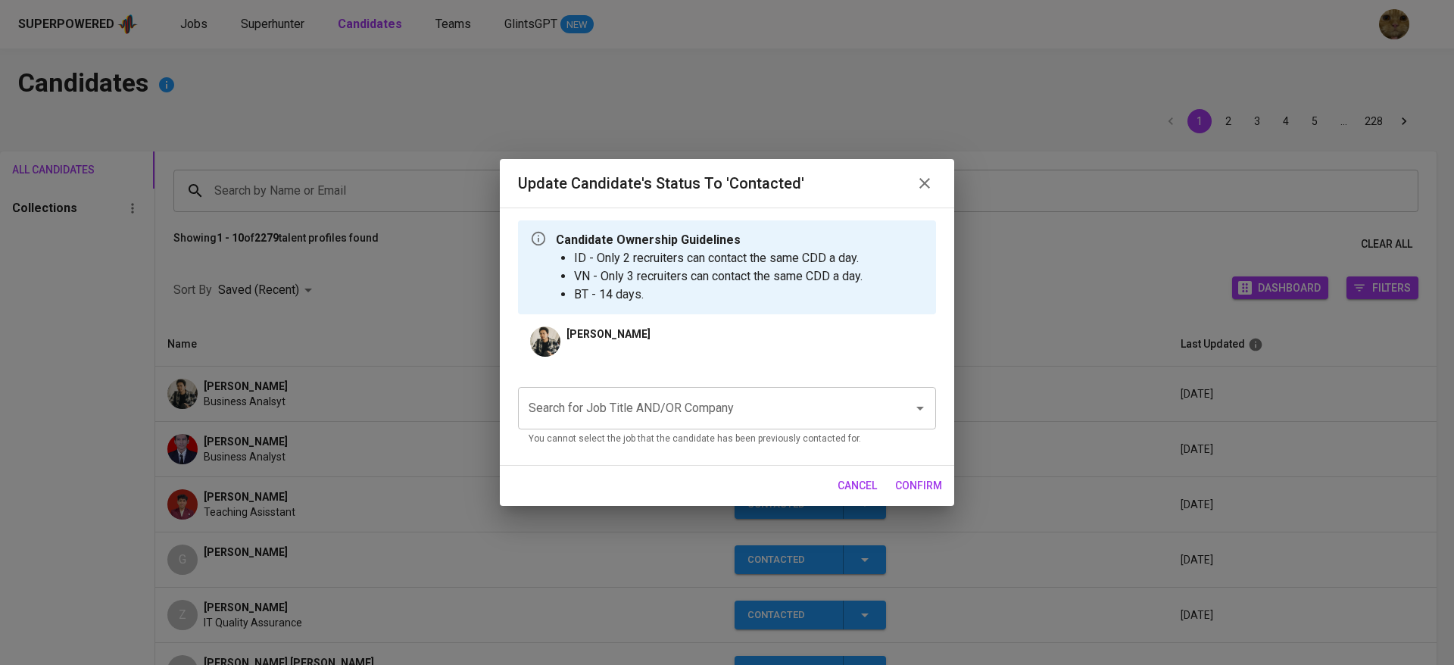
click at [607, 407] on input "Search for Job Title AND/OR Company" at bounding box center [706, 408] width 362 height 29
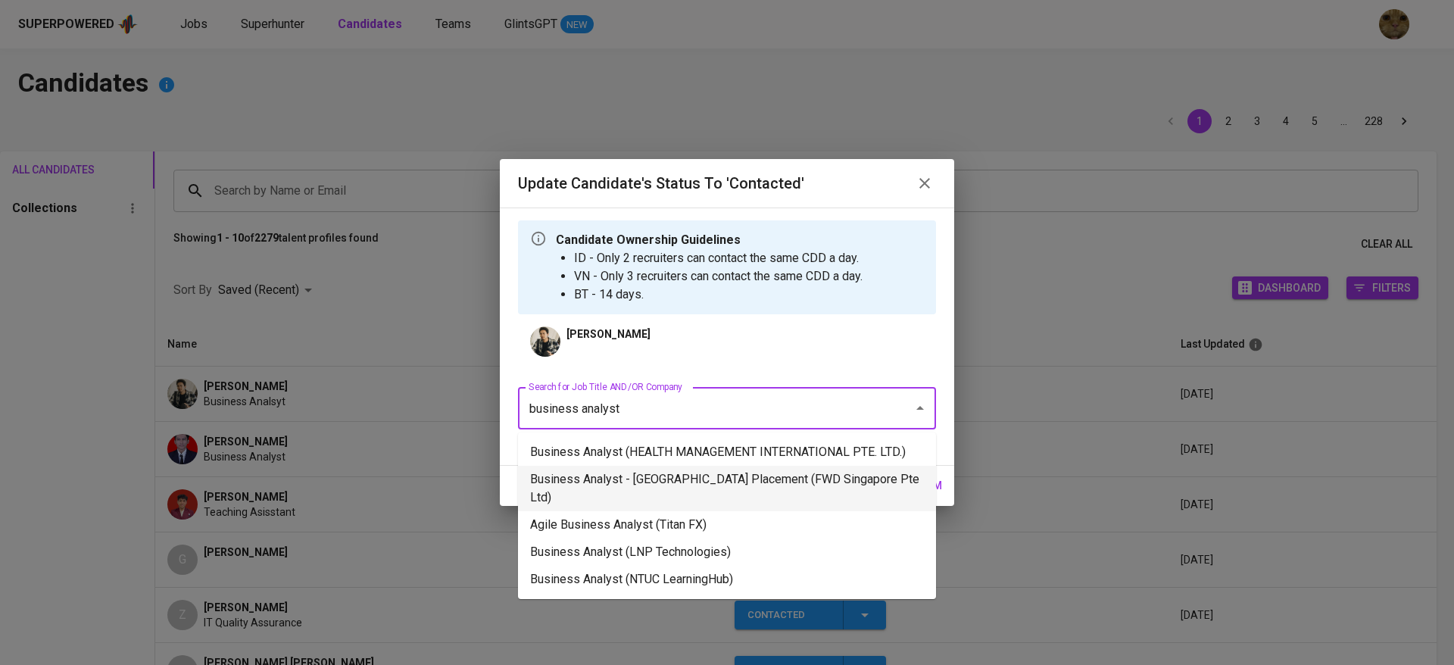
click at [675, 485] on li "Business Analyst - [GEOGRAPHIC_DATA] Placement (FWD Singapore Pte Ltd)" at bounding box center [727, 488] width 418 height 45
type input "business analyst"
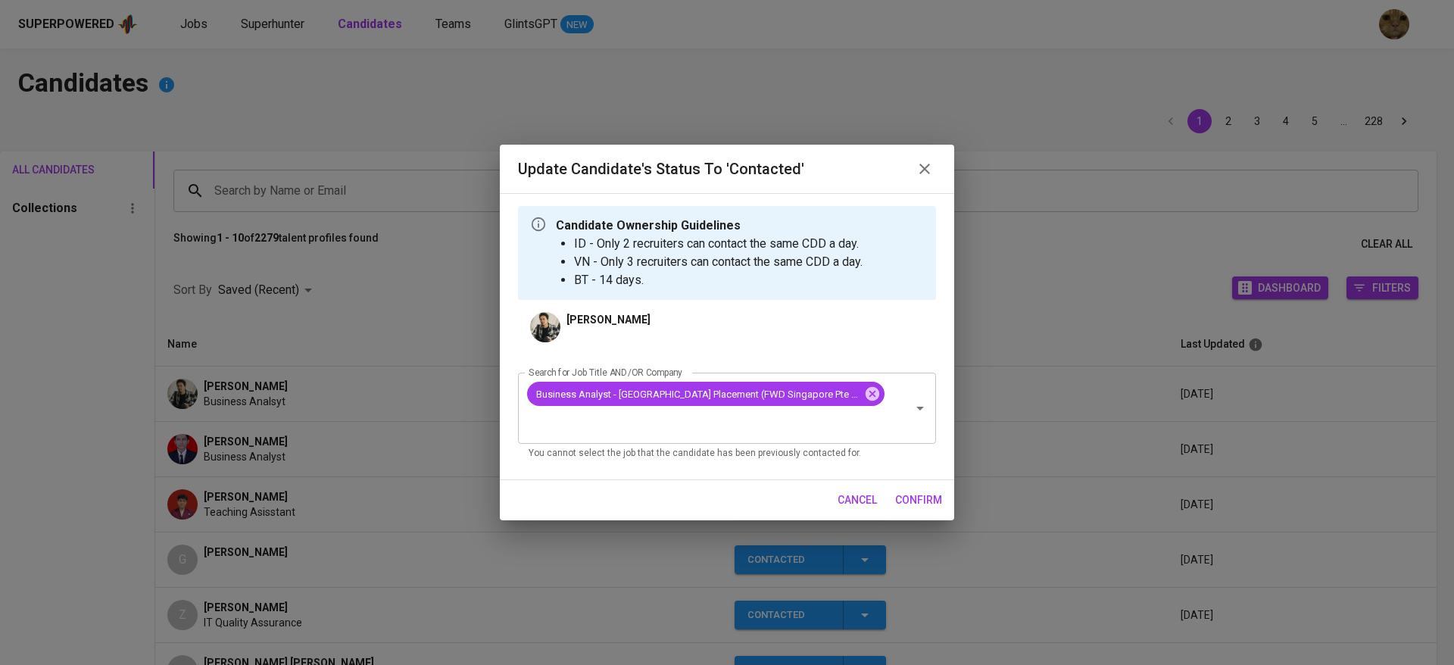
click at [934, 486] on button "confirm" at bounding box center [918, 500] width 59 height 28
